Goal: Browse casually: Explore the website without a specific task or goal

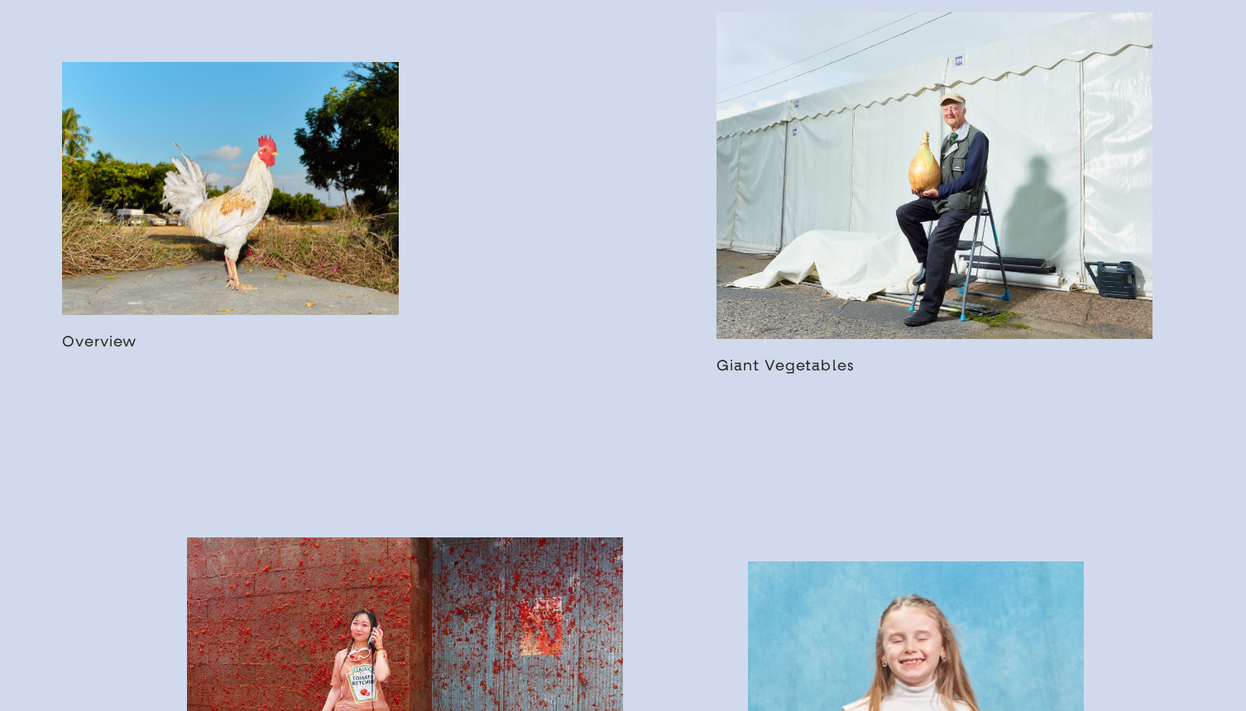
scroll to position [1098, 0]
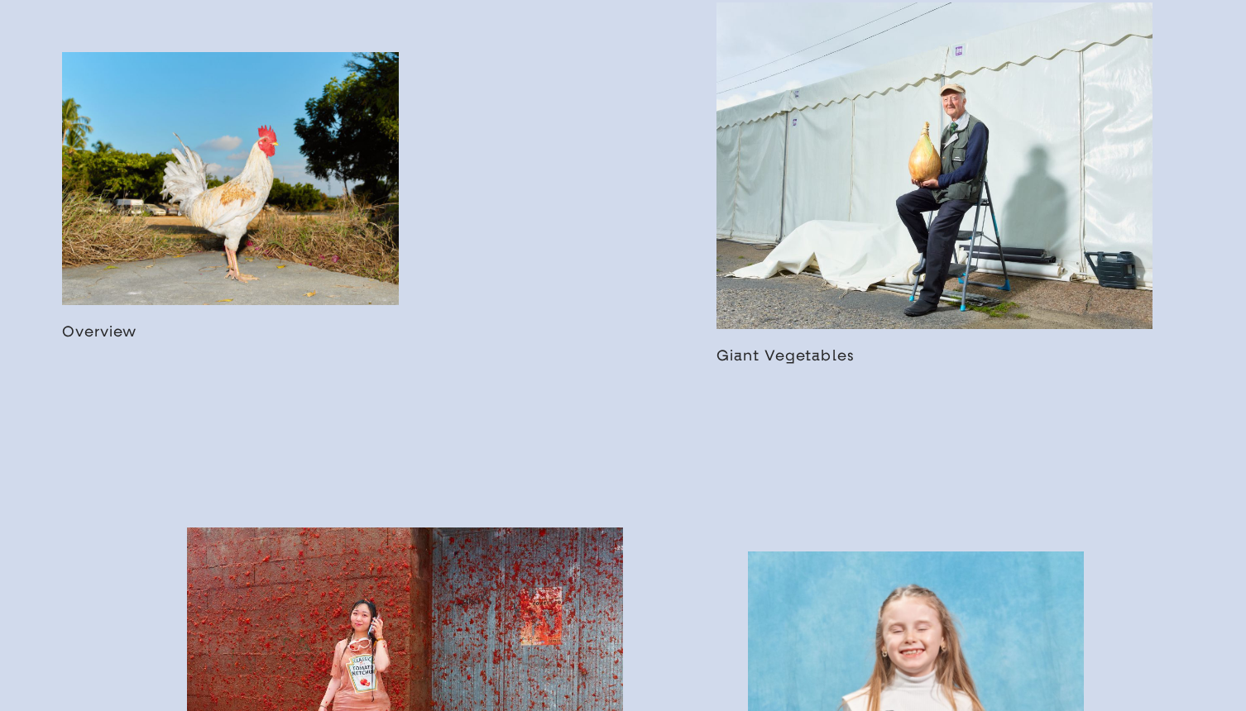
click at [196, 280] on link at bounding box center [230, 196] width 337 height 288
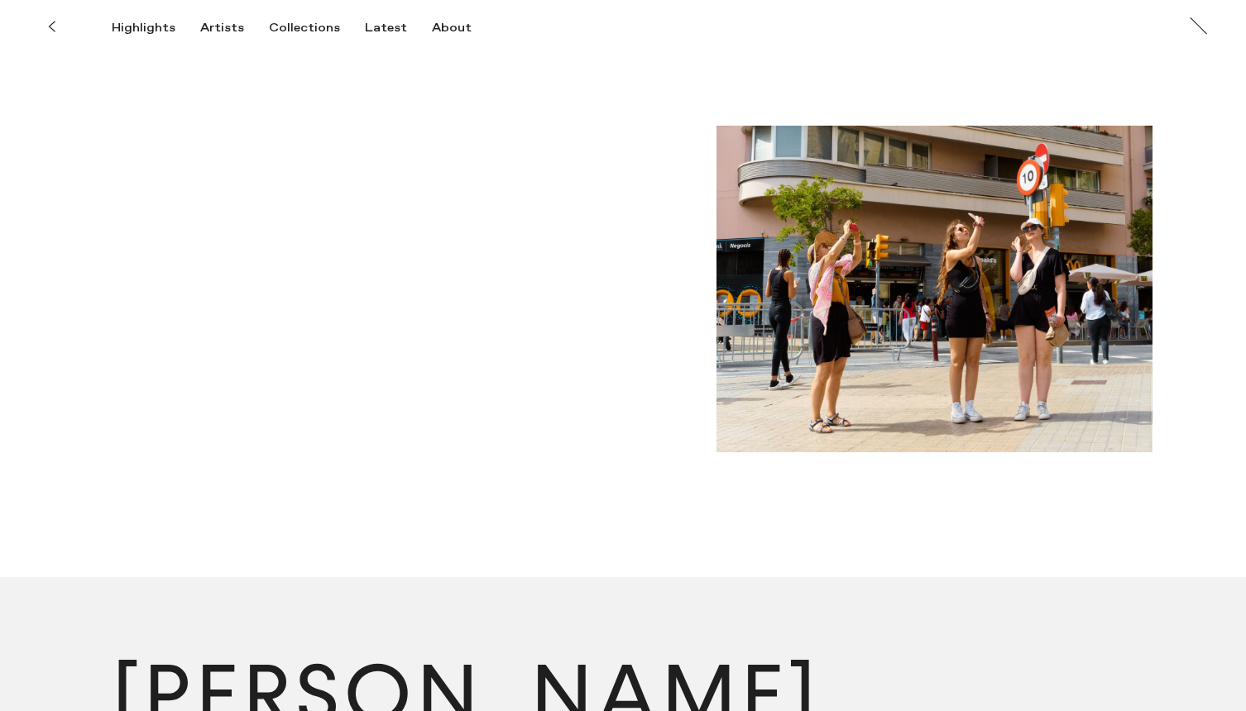
scroll to position [7033, 0]
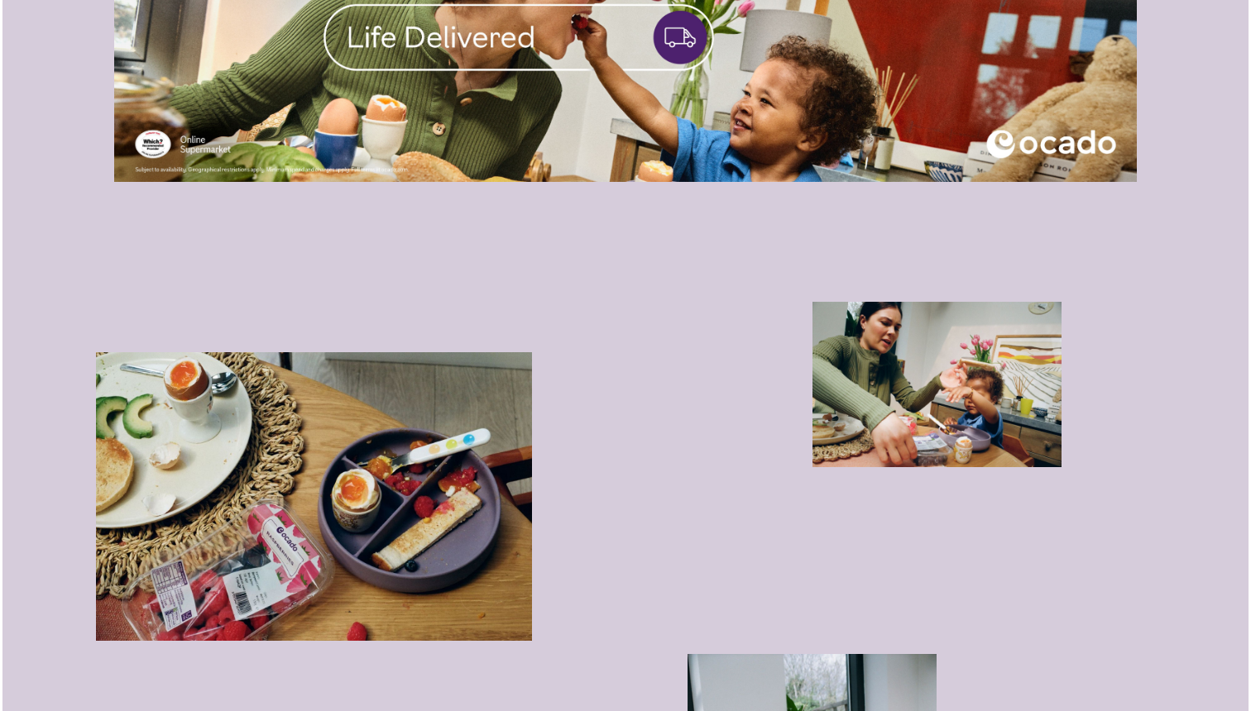
scroll to position [3392, 0]
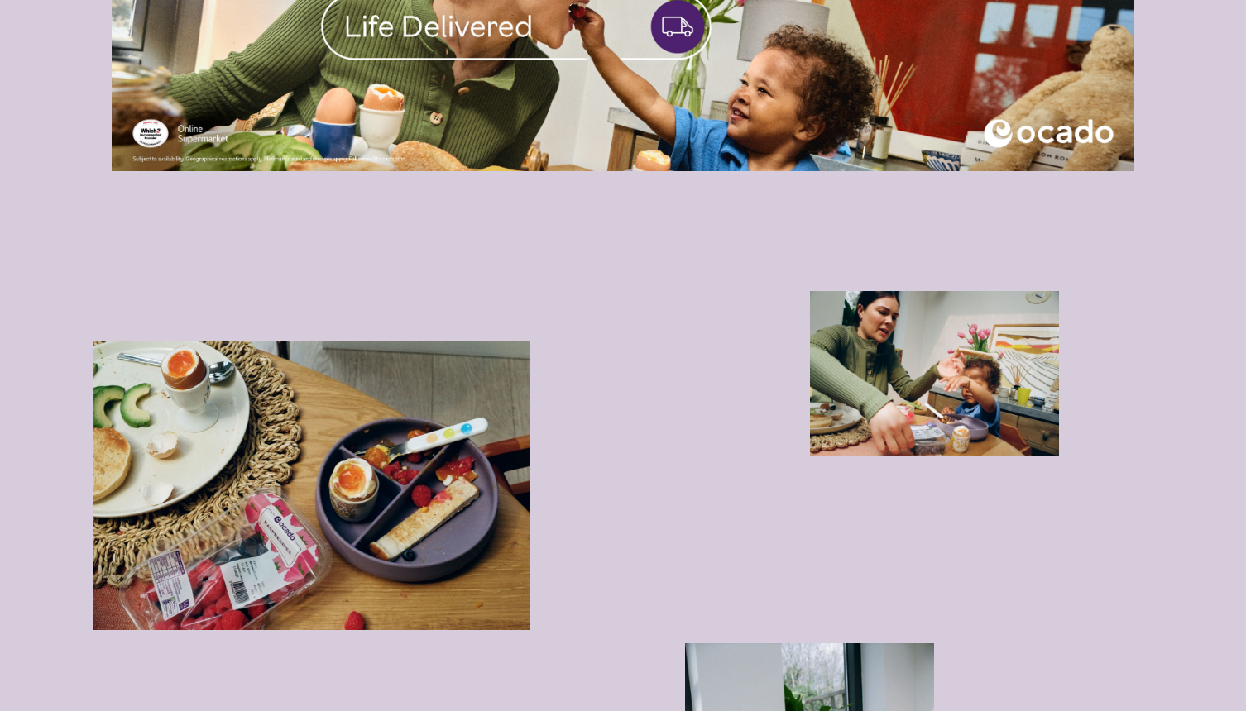
click at [911, 312] on img "button" at bounding box center [934, 373] width 249 height 165
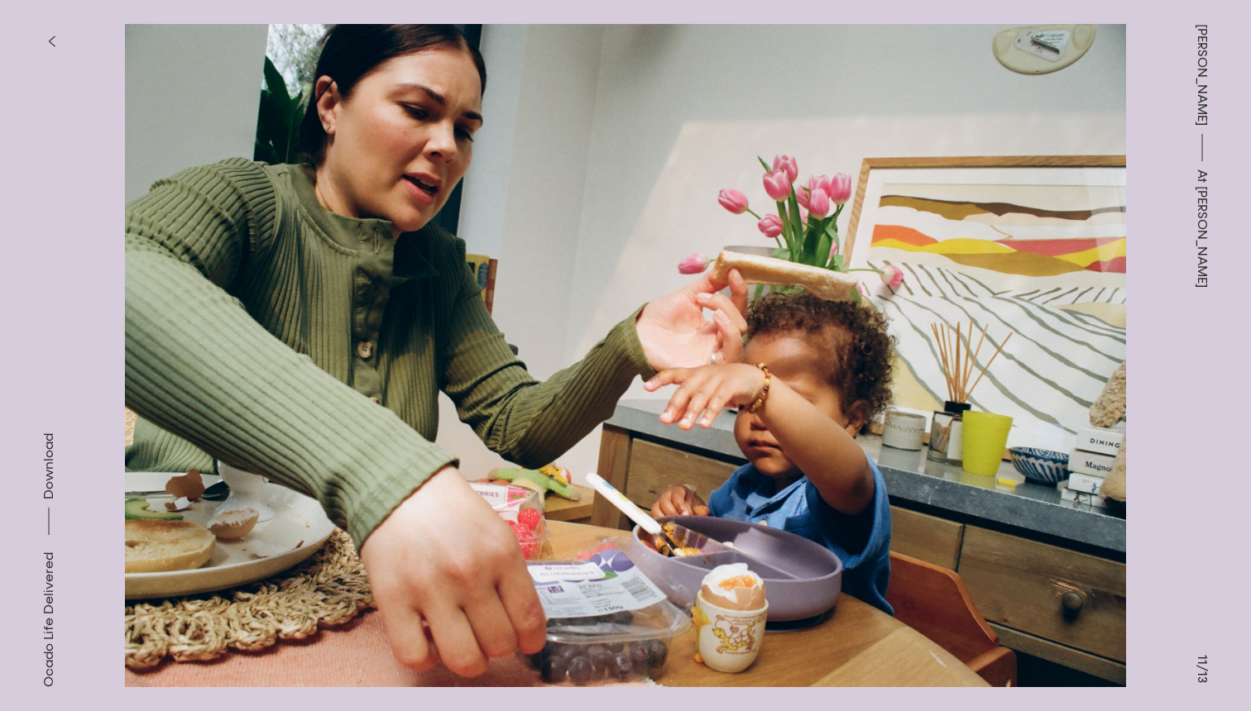
click at [54, 36] on icon "button" at bounding box center [52, 41] width 6 height 10
